Goal: Communication & Community: Answer question/provide support

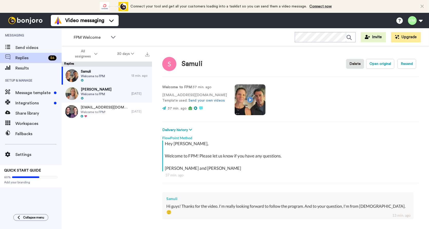
scroll to position [48, 0]
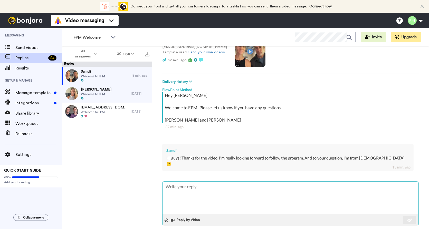
type textarea "A"
type textarea "x"
type textarea "Al"
type textarea "x"
type textarea "All"
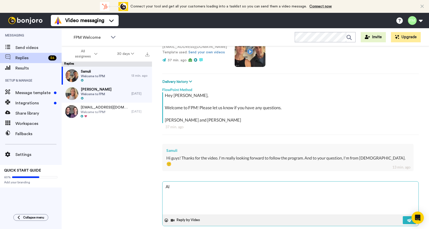
type textarea "x"
type textarea "All"
type textarea "x"
type textarea "All t"
type textarea "x"
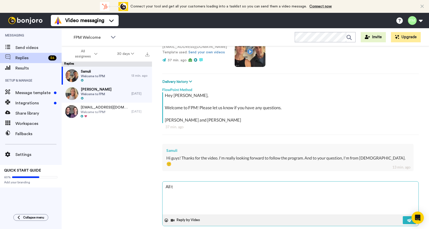
type textarea "All th"
type textarea "x"
type textarea "All the"
type textarea "x"
type textarea "All the"
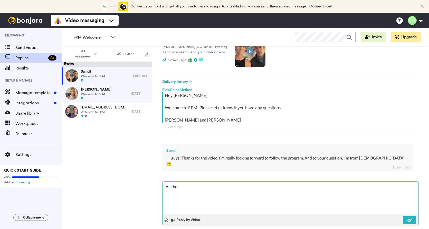
type textarea "x"
type textarea "All the w"
type textarea "x"
type textarea "All the wa"
type textarea "x"
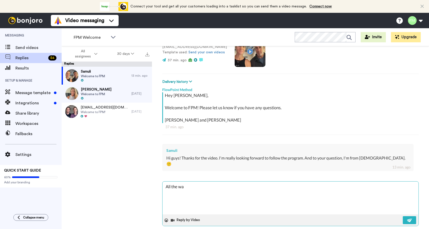
type textarea "All the way"
type textarea "x"
type textarea "All the way"
type textarea "x"
type textarea "All the way f"
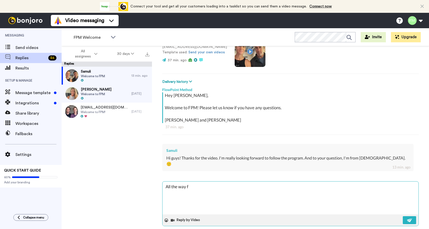
type textarea "x"
type textarea "All the way fr"
type textarea "x"
type textarea "All the way fro"
type textarea "x"
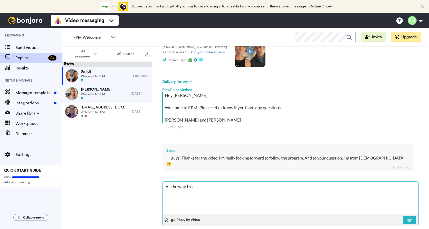
type textarea "All the way from"
type textarea "x"
type textarea "All the way from"
type textarea "x"
type textarea "All the way from f"
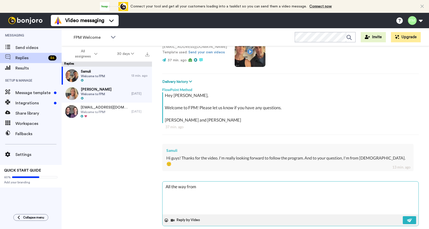
type textarea "x"
type textarea "All the way from"
type textarea "x"
type textarea "All the way from F"
type textarea "x"
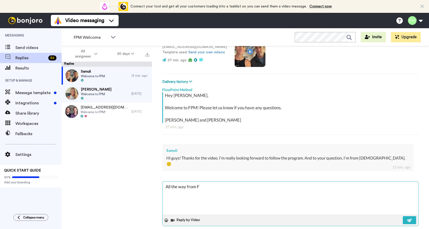
type textarea "All the way from Fi"
type textarea "x"
type textarea "All the way from Fin"
type textarea "x"
type textarea "All the way from Fina"
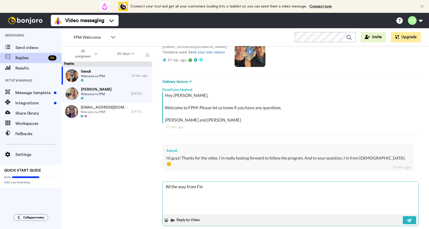
type textarea "x"
type textarea "All the way from Final"
type textarea "x"
type textarea "All the way from Finaln"
type textarea "x"
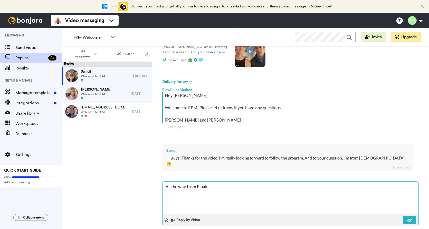
type textarea "All the way from Final"
type textarea "x"
type textarea "All the way from Fina"
type textarea "x"
type textarea "All the way from Fin"
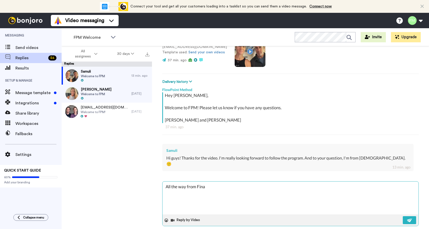
type textarea "x"
type textarea "All the way from Finl"
type textarea "x"
type textarea "All the way from [GEOGRAPHIC_DATA]"
type textarea "x"
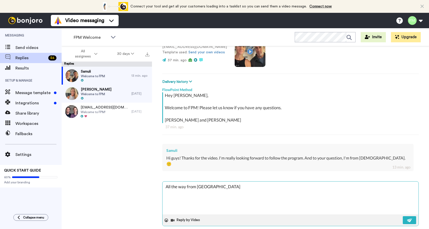
type textarea "All the way from [GEOGRAPHIC_DATA]"
type textarea "x"
type textarea "All the way from [GEOGRAPHIC_DATA]"
type textarea "x"
type textarea "All the way from [GEOGRAPHIC_DATA]!"
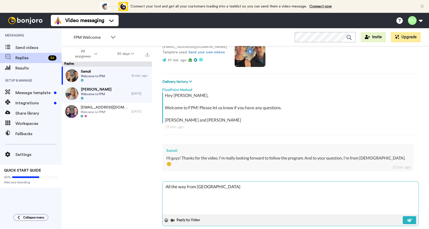
type textarea "x"
type textarea "All the way from [GEOGRAPHIC_DATA]!"
type textarea "x"
type textarea "All the way from [GEOGRAPHIC_DATA]! W"
type textarea "x"
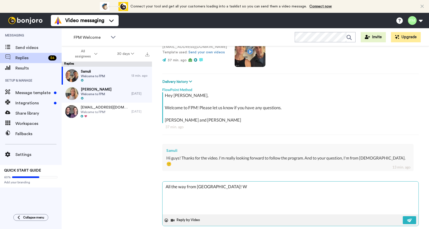
type textarea "All the way from [GEOGRAPHIC_DATA]! We"
type textarea "x"
type textarea "All the way from [GEOGRAPHIC_DATA]! We"
type textarea "x"
type textarea "All the way from [GEOGRAPHIC_DATA]! We l"
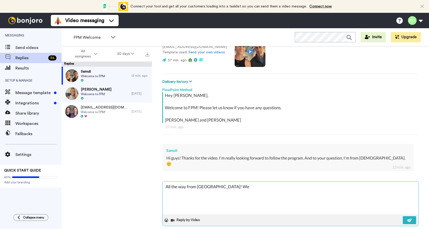
type textarea "x"
type textarea "All the way from [GEOGRAPHIC_DATA]! We lov"
type textarea "x"
type textarea "All the way from [GEOGRAPHIC_DATA]! We love"
type textarea "x"
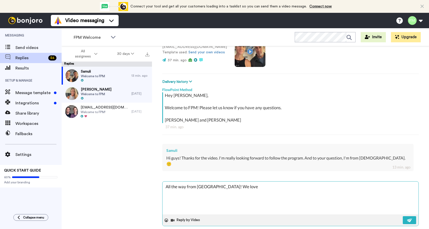
type textarea "All the way from [GEOGRAPHIC_DATA]! We love"
type textarea "x"
type textarea "All the way from [GEOGRAPHIC_DATA]! We love i"
type textarea "x"
type textarea "All the way from [GEOGRAPHIC_DATA]! We love it"
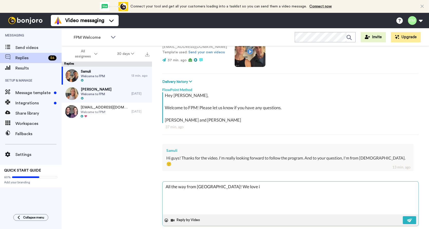
type textarea "x"
type textarea "All the way from [GEOGRAPHIC_DATA]! We love it!"
type textarea "x"
type textarea "All the way from [GEOGRAPHIC_DATA]! We love it!"
type textarea "x"
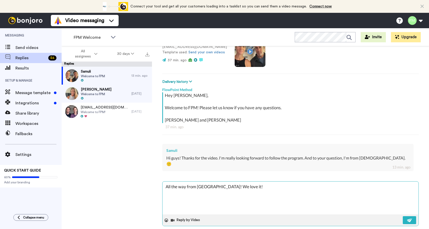
type textarea "All the way from [GEOGRAPHIC_DATA]! We love it! L"
type textarea "x"
type textarea "All the way from [GEOGRAPHIC_DATA]! We love it! Le"
type textarea "x"
type textarea "All the way from [GEOGRAPHIC_DATA]! We love it! Let"
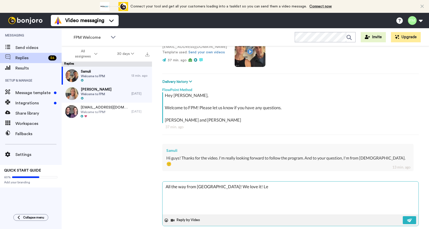
type textarea "x"
type textarea "All the way from [GEOGRAPHIC_DATA]! We love it! Let"
type textarea "x"
type textarea "All the way from [GEOGRAPHIC_DATA]! We love it! Let u"
type textarea "x"
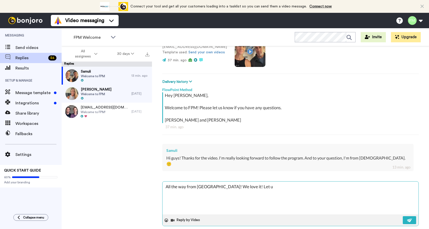
type textarea "All the way from [GEOGRAPHIC_DATA]! We love it! Let us"
type textarea "x"
type textarea "All the way from [GEOGRAPHIC_DATA]! We love it! Let us"
type textarea "x"
type textarea "All the way from [GEOGRAPHIC_DATA]! We love it! Let us k"
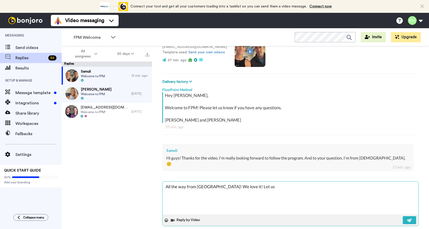
type textarea "x"
type textarea "All the way from [GEOGRAPHIC_DATA]! We love it! Let us kn"
type textarea "x"
type textarea "All the way from [GEOGRAPHIC_DATA]! We love it! Let us kno"
type textarea "x"
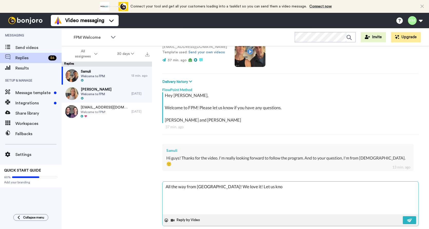
type textarea "All the way from [GEOGRAPHIC_DATA]! We love it! Let us know"
type textarea "x"
type textarea "All the way from [GEOGRAPHIC_DATA]! We love it! Let us know"
type textarea "x"
type textarea "All the way from [GEOGRAPHIC_DATA]! We love it! Let us know i"
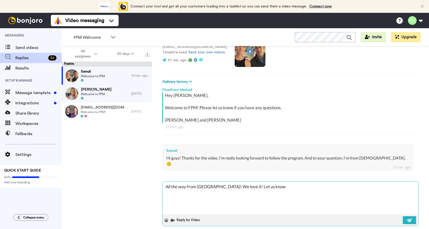
type textarea "x"
type textarea "All the way from [GEOGRAPHIC_DATA]! We love it! Let us know if"
type textarea "x"
type textarea "All the way from [GEOGRAPHIC_DATA]! We love it! Let us know if"
type textarea "x"
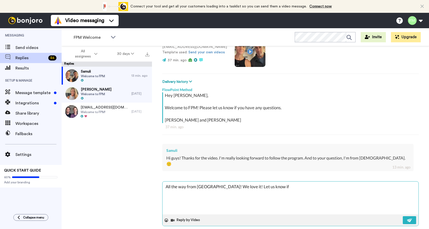
type textarea "All the way from [GEOGRAPHIC_DATA]! We love it! Let us know if y"
type textarea "x"
type textarea "All the way from [GEOGRAPHIC_DATA]! We love it! Let us know if yo"
type textarea "x"
type textarea "All the way from [GEOGRAPHIC_DATA]! We love it! Let us know if you"
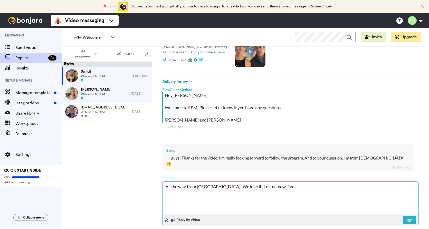
type textarea "x"
type textarea "All the way from [GEOGRAPHIC_DATA]! We love it! Let us know if you"
type textarea "x"
type textarea "All the way from [GEOGRAPHIC_DATA]! We love it! Let us know if you ha"
type textarea "x"
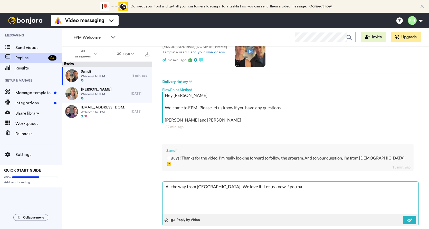
type textarea "All the way from [GEOGRAPHIC_DATA]! We love it! Let us know if you hav"
type textarea "x"
type textarea "All the way from [GEOGRAPHIC_DATA]! We love it! Let us know if you have"
type textarea "x"
type textarea "All the way from [GEOGRAPHIC_DATA]! We love it! Let us know if you have"
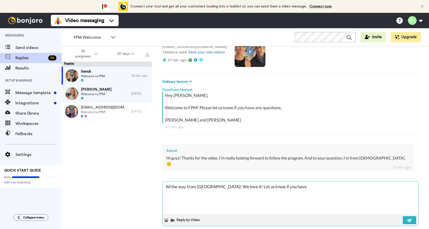
type textarea "x"
type textarea "All the way from [GEOGRAPHIC_DATA]! We love it! Let us know if you have a"
type textarea "x"
type textarea "All the way from [GEOGRAPHIC_DATA]! We love it! Let us know if you have an"
type textarea "x"
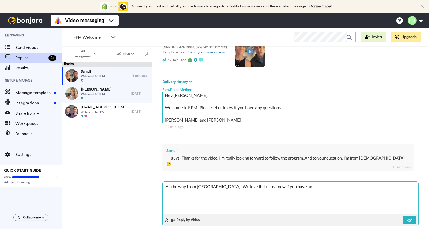
type textarea "All the way from [GEOGRAPHIC_DATA]! We love it! Let us know if you have any"
type textarea "x"
type textarea "All the way from [GEOGRAPHIC_DATA]! We love it! Let us know if you have any"
type textarea "x"
type textarea "All the way from [GEOGRAPHIC_DATA]! We love it! Let us know if you have any q"
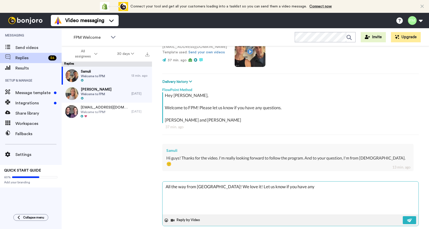
type textarea "x"
type textarea "All the way from [GEOGRAPHIC_DATA]! We love it! Let us know if you have any qu"
type textarea "x"
type textarea "All the way from [GEOGRAPHIC_DATA]! We love it! Let us know if you have any que"
type textarea "x"
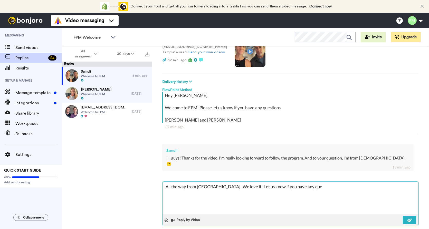
type textarea "All the way from [GEOGRAPHIC_DATA]! We love it! Let us know if you have any ques"
type textarea "x"
type textarea "All the way from [GEOGRAPHIC_DATA]! We love it! Let us know if you have any que…"
type textarea "x"
type textarea "All the way from [GEOGRAPHIC_DATA]! We love it! Let us know if you have any que…"
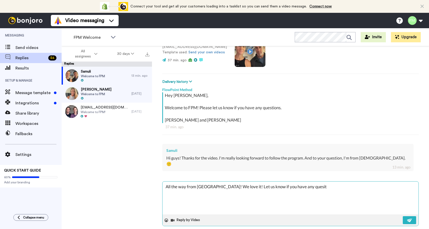
type textarea "x"
type textarea "All the way from [GEOGRAPHIC_DATA]! We love it! Let us know if you have any que…"
type textarea "x"
type textarea "All the way from [GEOGRAPHIC_DATA]! We love it! Let us know if you have any que…"
type textarea "x"
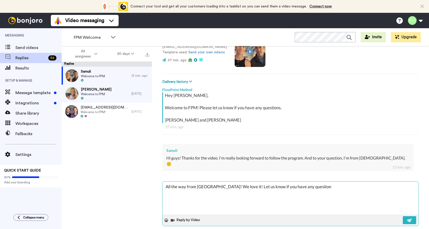
type textarea "All the way from [GEOGRAPHIC_DATA]! We love it! Let us know if you have any que…"
type textarea "x"
type textarea "All the way from [GEOGRAPHIC_DATA]! We love it! Let us know if you have any que…"
type textarea "x"
type textarea "All the way from [GEOGRAPHIC_DATA]! We love it! Let us know if you have any que…"
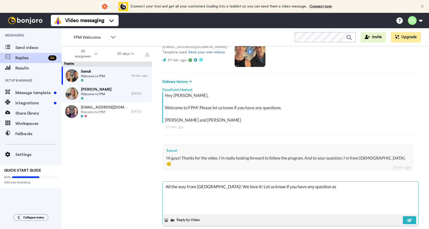
type textarea "x"
type textarea "All the way from [GEOGRAPHIC_DATA]! We love it! Let us know if you have any que…"
type textarea "x"
type textarea "All the way from [GEOGRAPHIC_DATA]! We love it! Let us know if you have any que…"
type textarea "x"
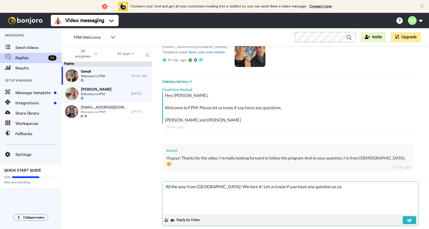
type textarea "All the way from [GEOGRAPHIC_DATA]! We love it! Let us know if you have any que…"
type textarea "x"
type textarea "All the way from [GEOGRAPHIC_DATA]! We love it! Let us know if you have any que…"
type textarea "x"
type textarea "All the way from [GEOGRAPHIC_DATA]! We love it! Let us know if you have any que…"
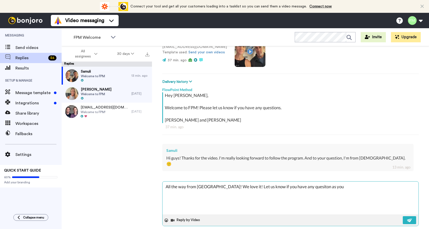
type textarea "x"
type textarea "All the way from [GEOGRAPHIC_DATA]! We love it! Let us know if you have any que…"
type textarea "x"
type textarea "All the way from [GEOGRAPHIC_DATA]! We love it! Let us know if you have any que…"
type textarea "x"
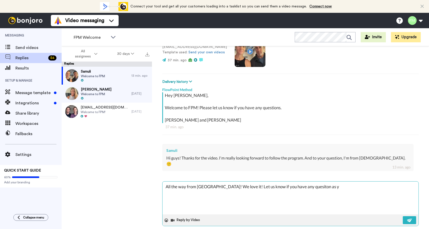
type textarea "All the way from [GEOGRAPHIC_DATA]! We love it! Let us know if you have any que…"
type textarea "x"
type textarea "All the way from [GEOGRAPHIC_DATA]! We love it! Let us know if you have any que…"
type textarea "x"
type textarea "All the way from [GEOGRAPHIC_DATA]! We love it! Let us know if you have any que…"
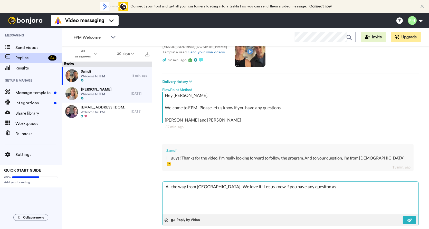
type textarea "x"
type textarea "All the way from [GEOGRAPHIC_DATA]! We love it! Let us know if you have any que…"
type textarea "x"
type textarea "All the way from [GEOGRAPHIC_DATA]! We love it! Let us know if you have any que…"
type textarea "x"
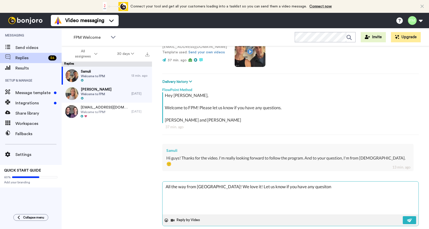
type textarea "All the way from [GEOGRAPHIC_DATA]! We love it! Let us know if you have any que…"
type textarea "x"
type textarea "All the way from [GEOGRAPHIC_DATA]! We love it! Let us know if you have any que…"
type textarea "x"
type textarea "All the way from [GEOGRAPHIC_DATA]! We love it! Let us know if you have any que…"
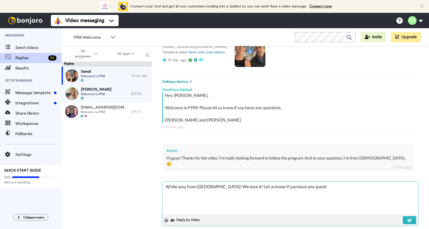
type textarea "x"
type textarea "All the way from [GEOGRAPHIC_DATA]! We love it! Let us know if you have any ques"
type textarea "x"
type textarea "All the way from [GEOGRAPHIC_DATA]! We love it! Let us know if you have any que…"
type textarea "x"
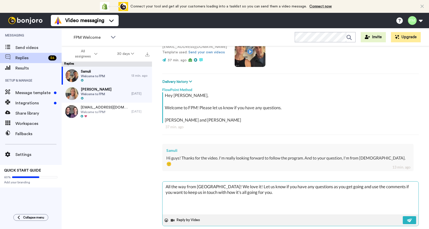
drag, startPoint x: 335, startPoint y: 180, endPoint x: 305, endPoint y: 180, distance: 30.0
click at [305, 182] on textarea "All the way from [GEOGRAPHIC_DATA]! We love it! Let us know if you have any que…" at bounding box center [291, 198] width 256 height 33
click at [406, 216] on button at bounding box center [409, 220] width 13 height 8
